Goal: Task Accomplishment & Management: Manage account settings

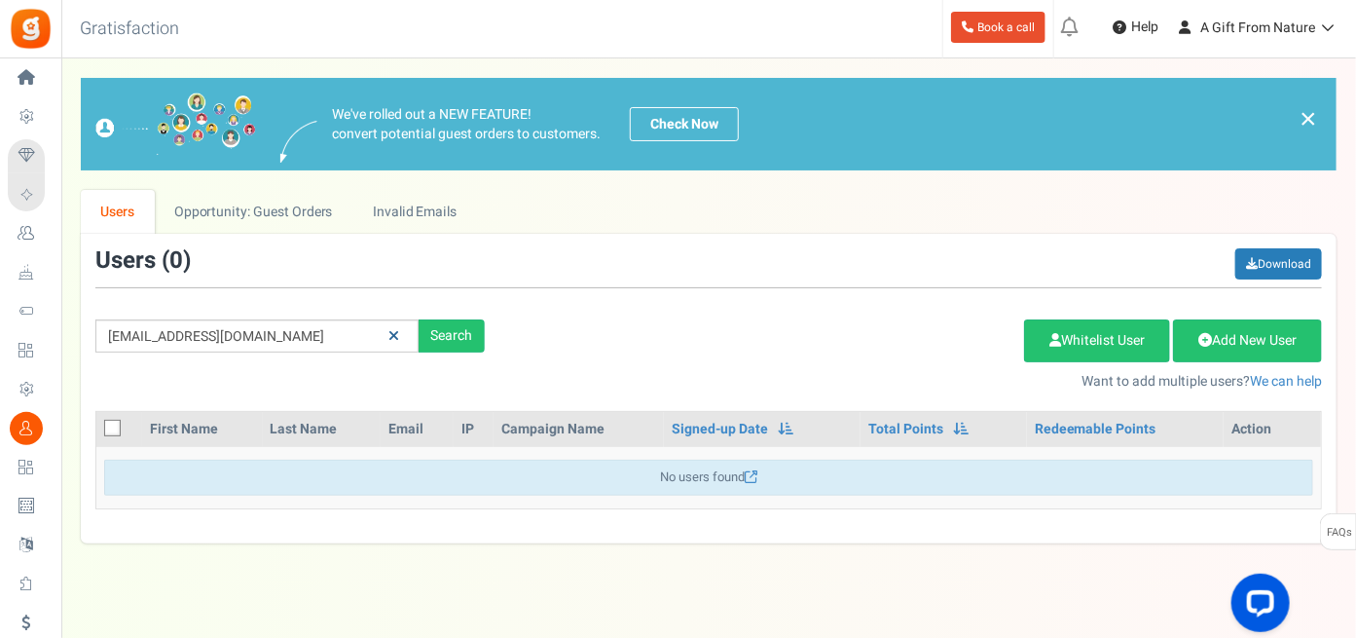
click at [394, 336] on icon at bounding box center [394, 336] width 11 height 14
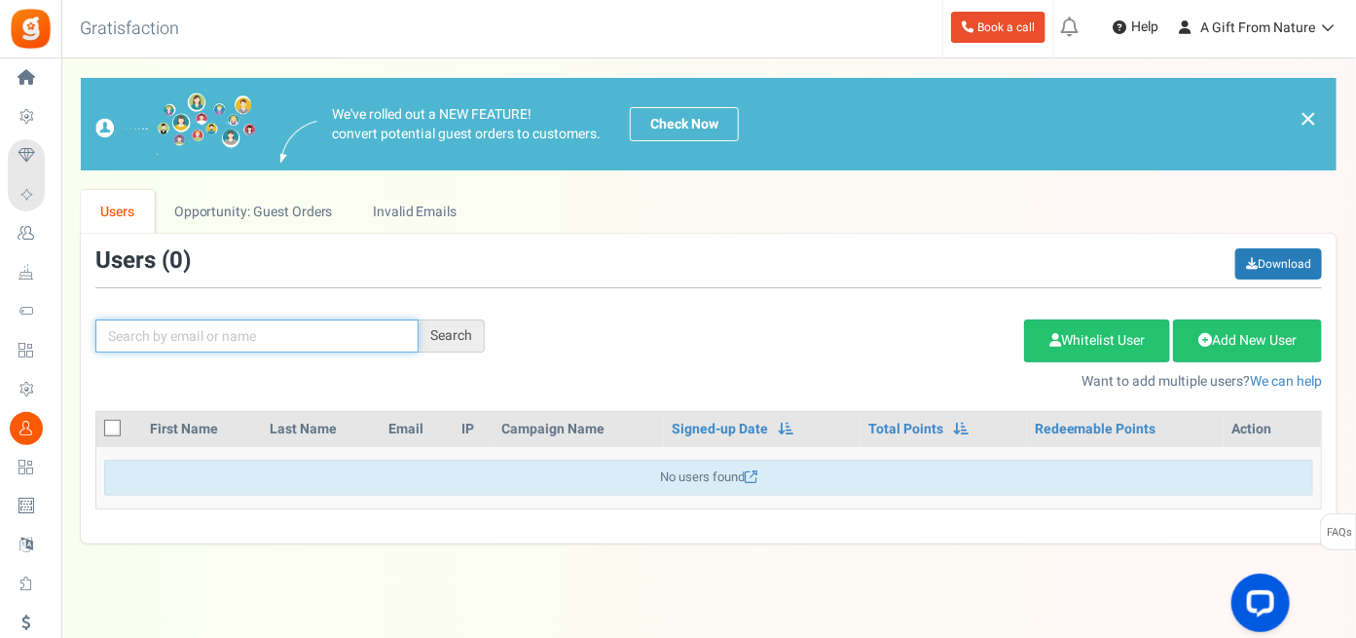
click at [230, 337] on input "text" at bounding box center [256, 335] width 323 height 33
paste input "[EMAIL_ADDRESS][DOMAIN_NAME]"
type input "[EMAIL_ADDRESS][DOMAIN_NAME]"
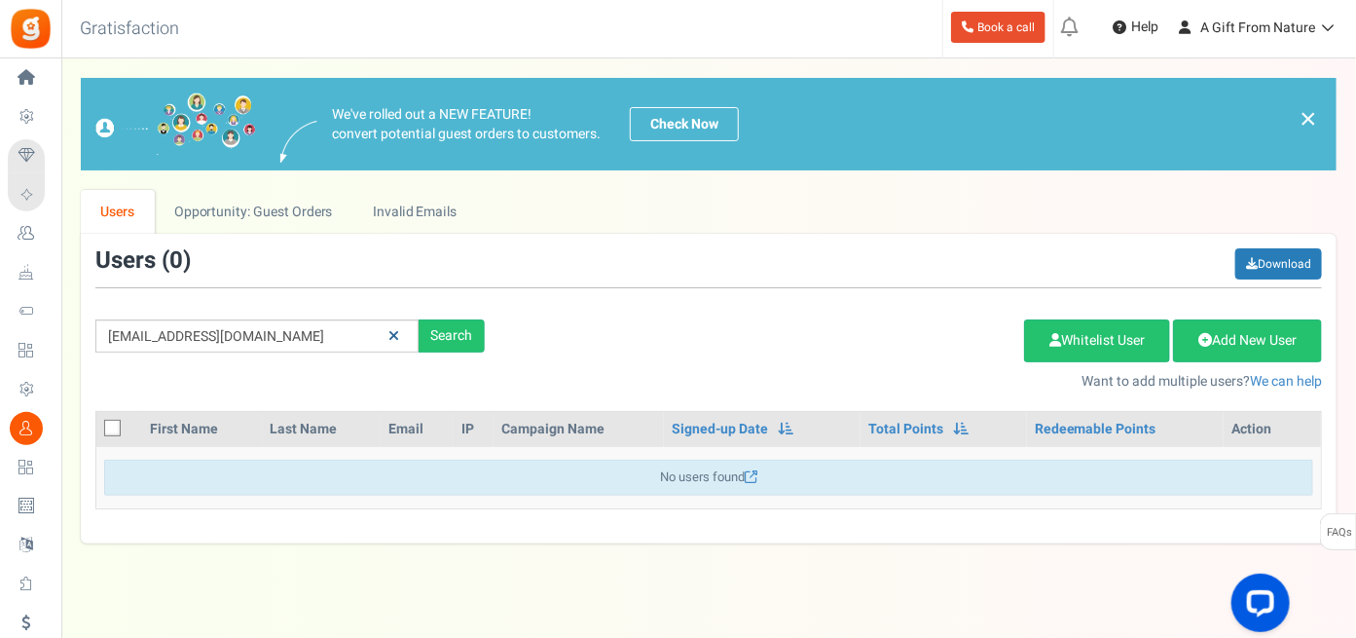
click at [395, 336] on icon at bounding box center [394, 336] width 11 height 14
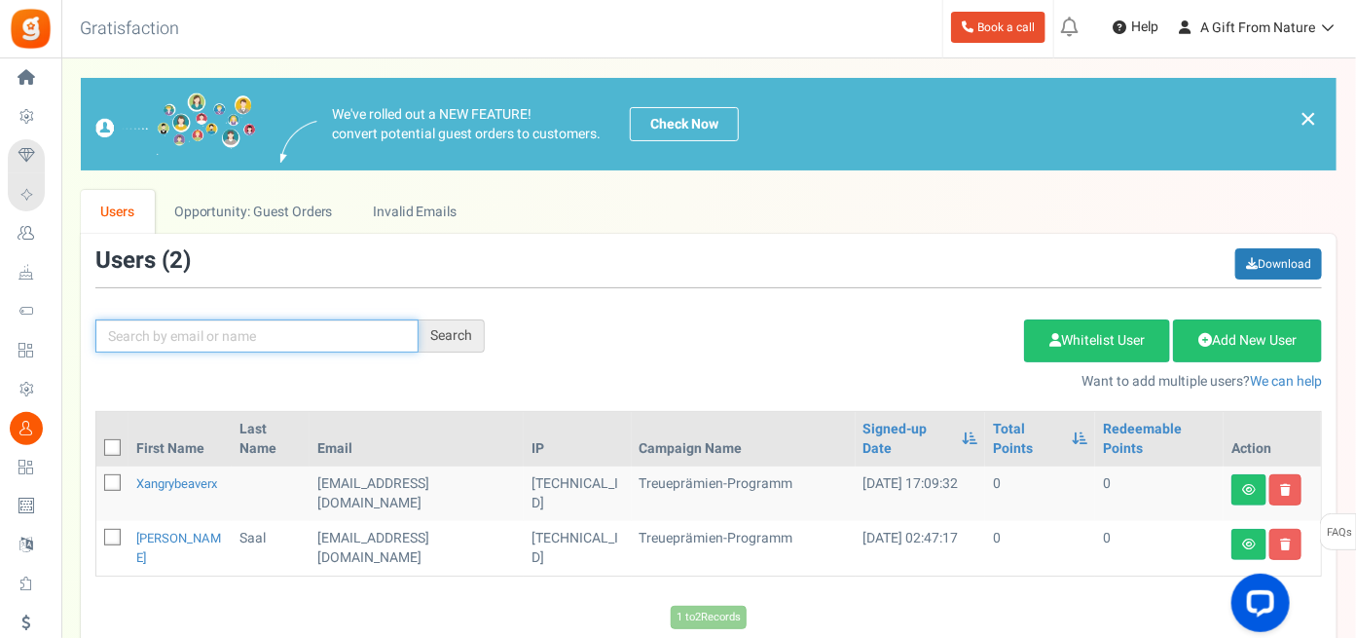
click at [155, 330] on input "text" at bounding box center [256, 335] width 323 height 33
paste input "[EMAIL_ADDRESS][DOMAIN_NAME]"
type input "[EMAIL_ADDRESS][DOMAIN_NAME]"
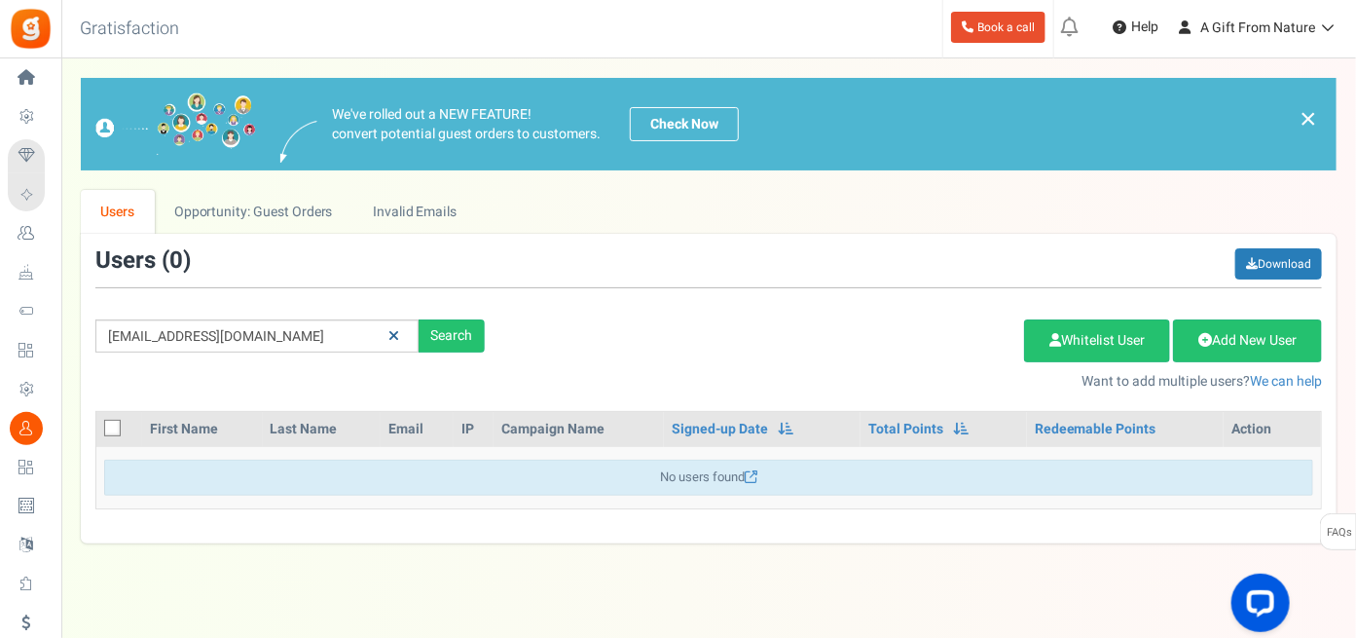
click at [389, 332] on icon at bounding box center [394, 336] width 11 height 14
